Goal: Task Accomplishment & Management: Use online tool/utility

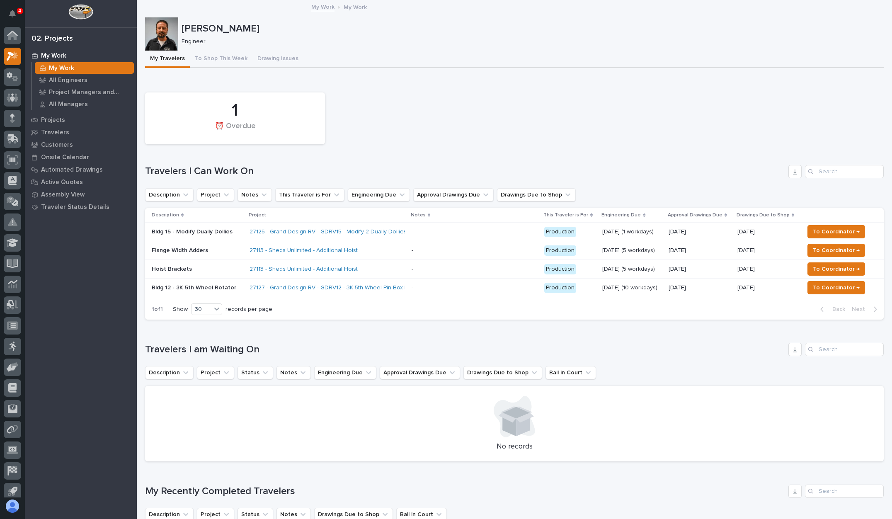
scroll to position [6, 0]
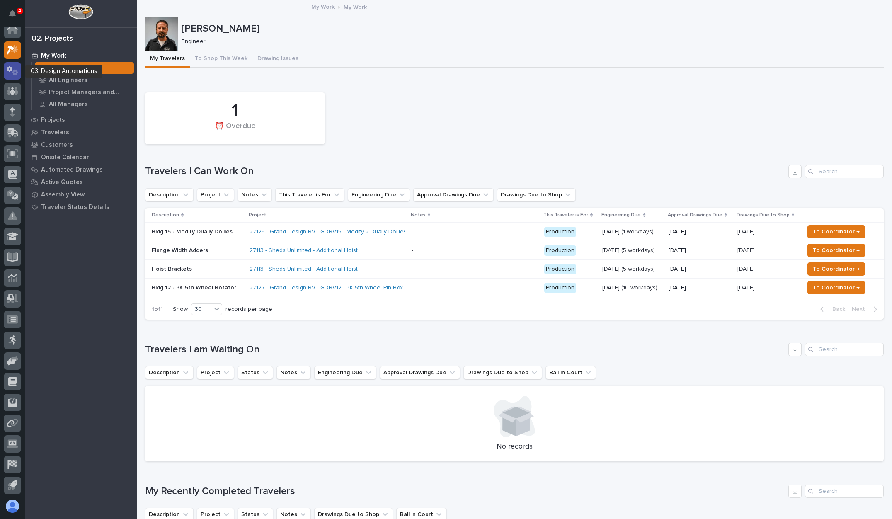
click at [10, 69] on icon at bounding box center [13, 71] width 12 height 10
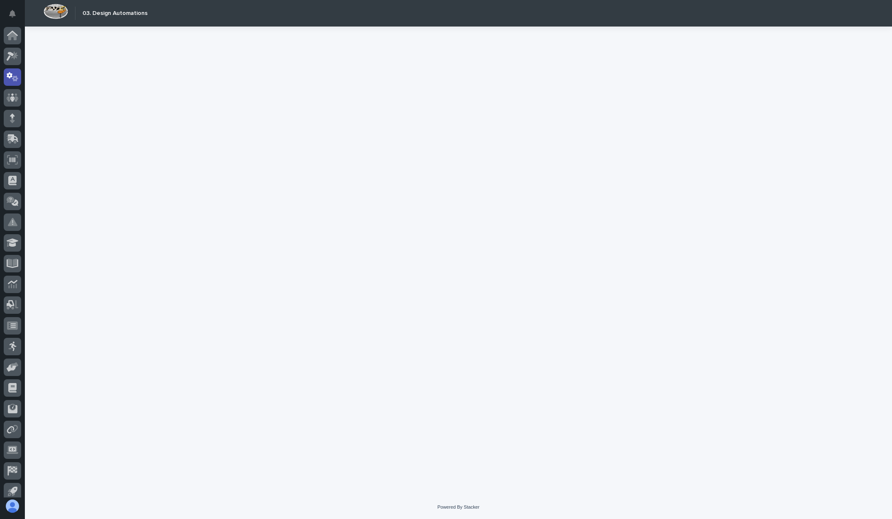
scroll to position [6, 0]
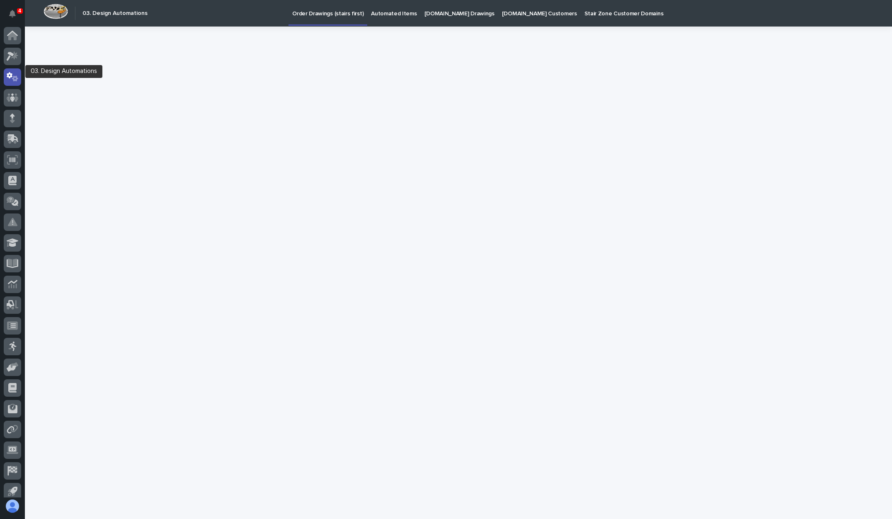
scroll to position [6, 0]
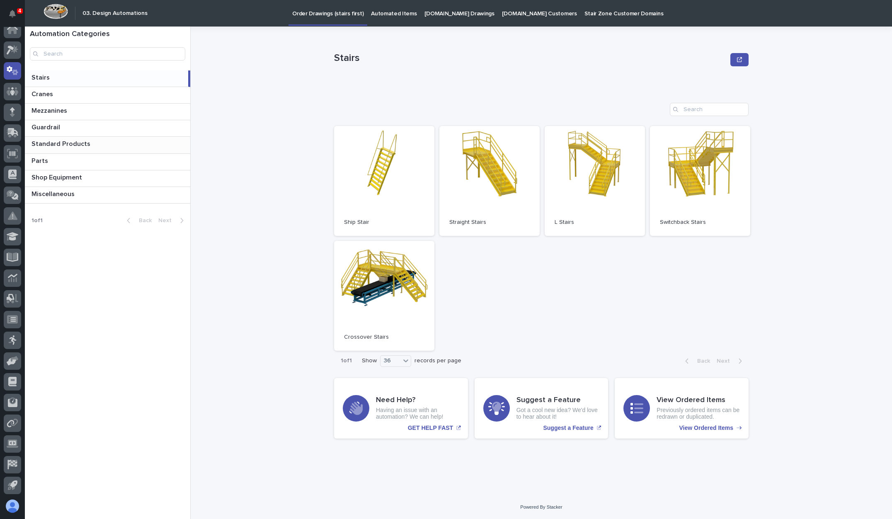
click at [109, 142] on p at bounding box center [108, 144] width 155 height 8
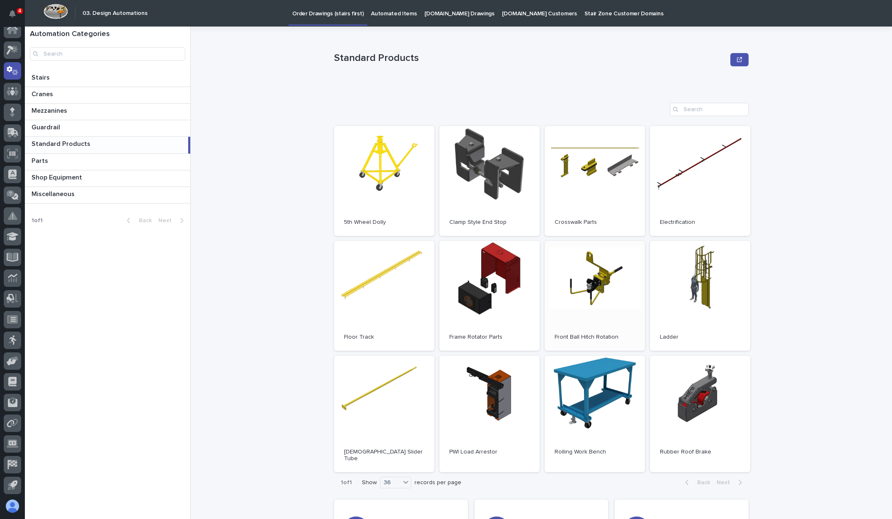
click at [589, 276] on link "Open" at bounding box center [594, 296] width 100 height 110
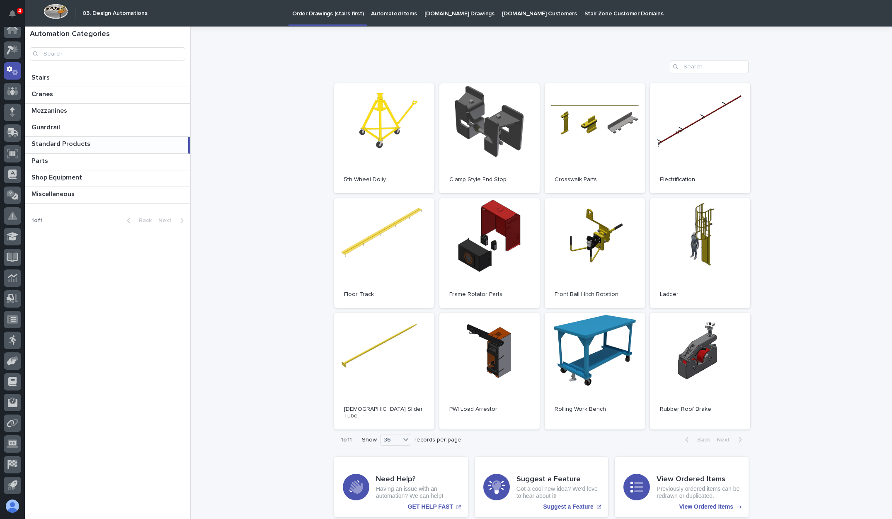
scroll to position [64, 0]
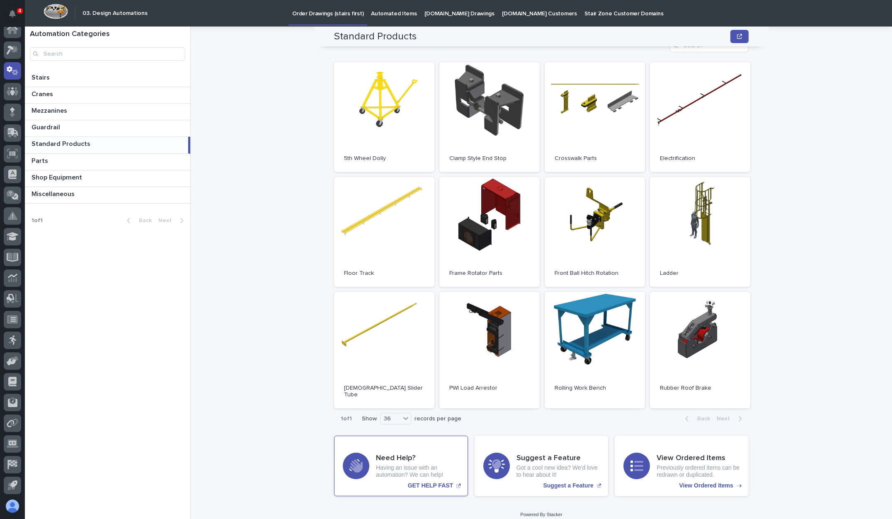
click at [425, 456] on div "Need Help? Having an issue with an automation? We can help!" at bounding box center [417, 466] width 83 height 24
click at [594, 230] on span "Open" at bounding box center [594, 232] width 15 height 6
